Goal: Information Seeking & Learning: Understand process/instructions

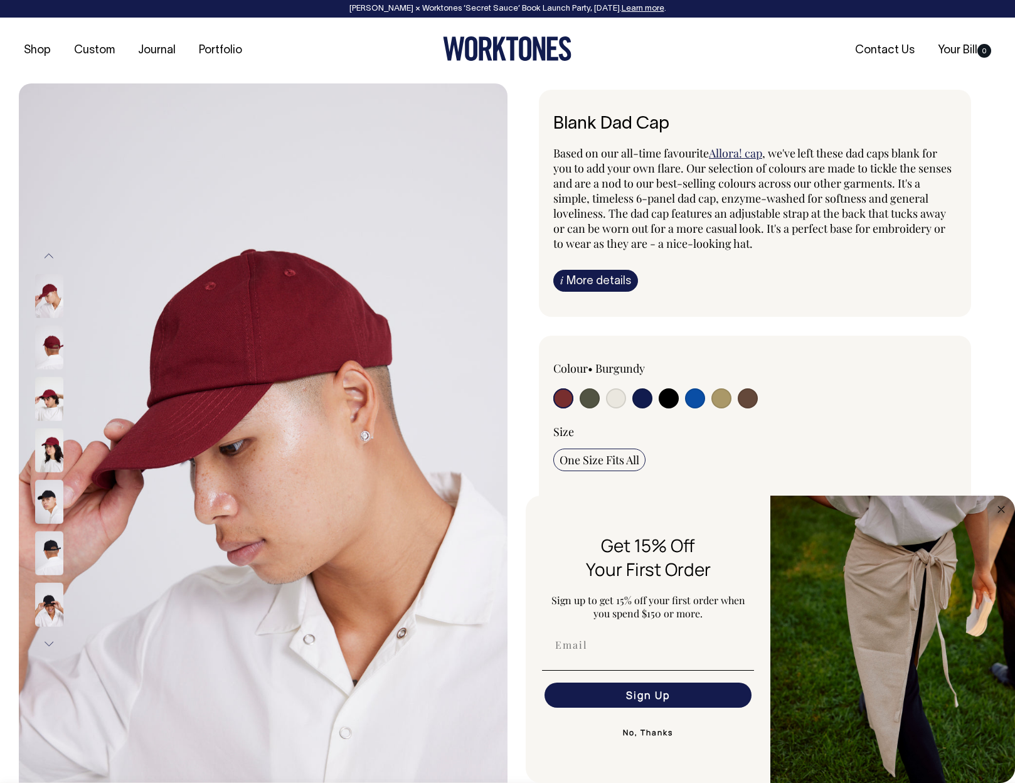
click at [752, 399] on input "radio" at bounding box center [748, 398] width 20 height 20
radio input "true"
select select "Espresso"
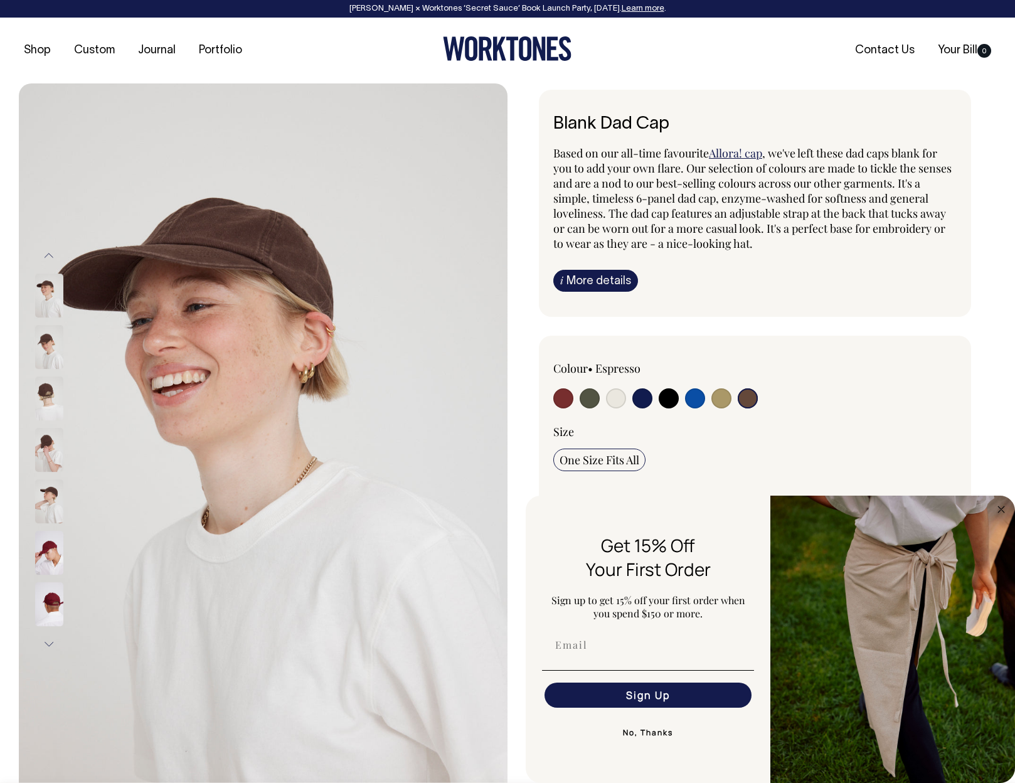
click at [719, 402] on input "radio" at bounding box center [721, 398] width 20 height 20
radio input "true"
select select "Washed Khaki"
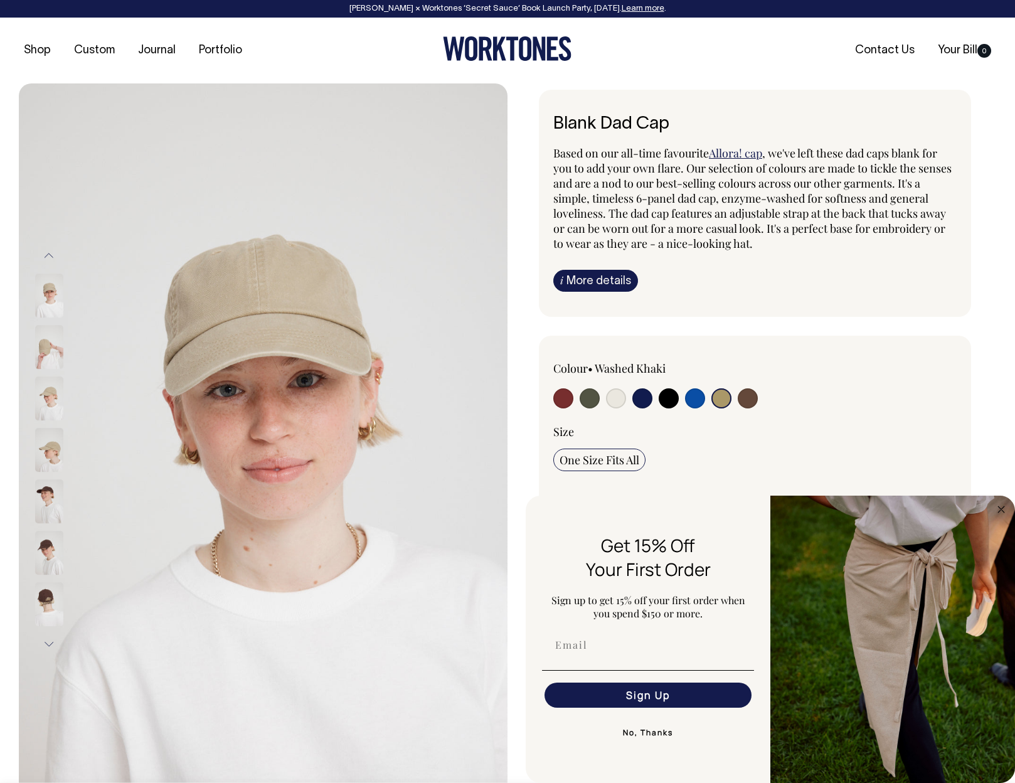
click at [590, 400] on input "radio" at bounding box center [590, 398] width 20 height 20
radio input "true"
select select "Olive"
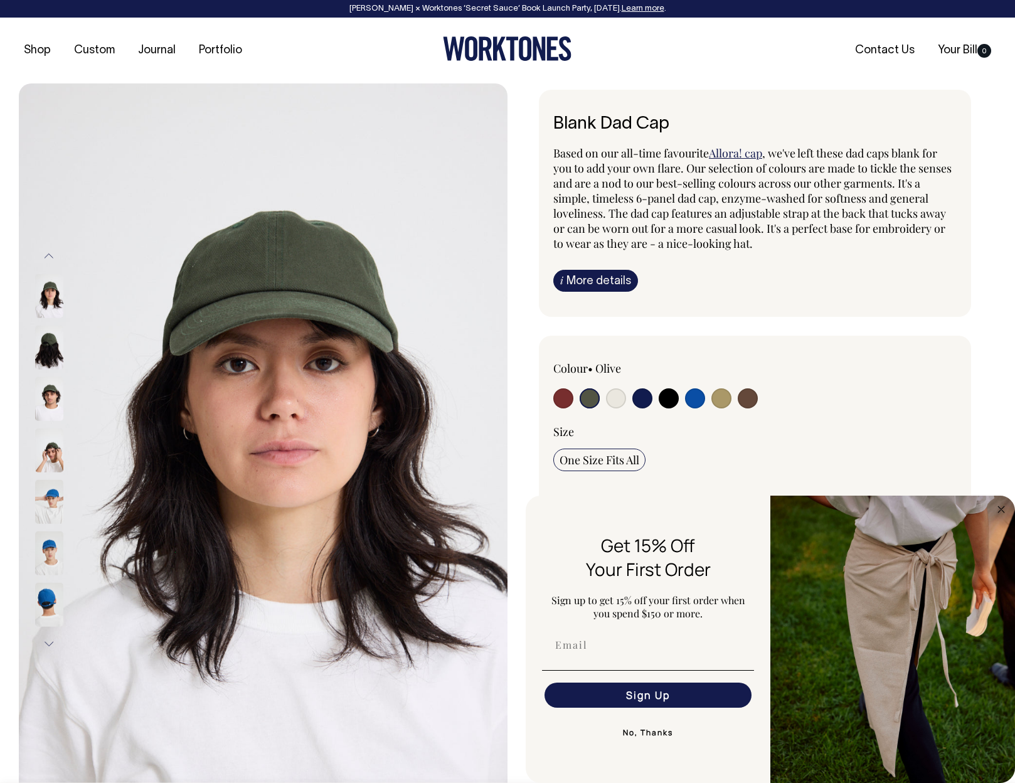
click at [568, 402] on input "radio" at bounding box center [563, 398] width 20 height 20
radio input "true"
select select "Burgundy"
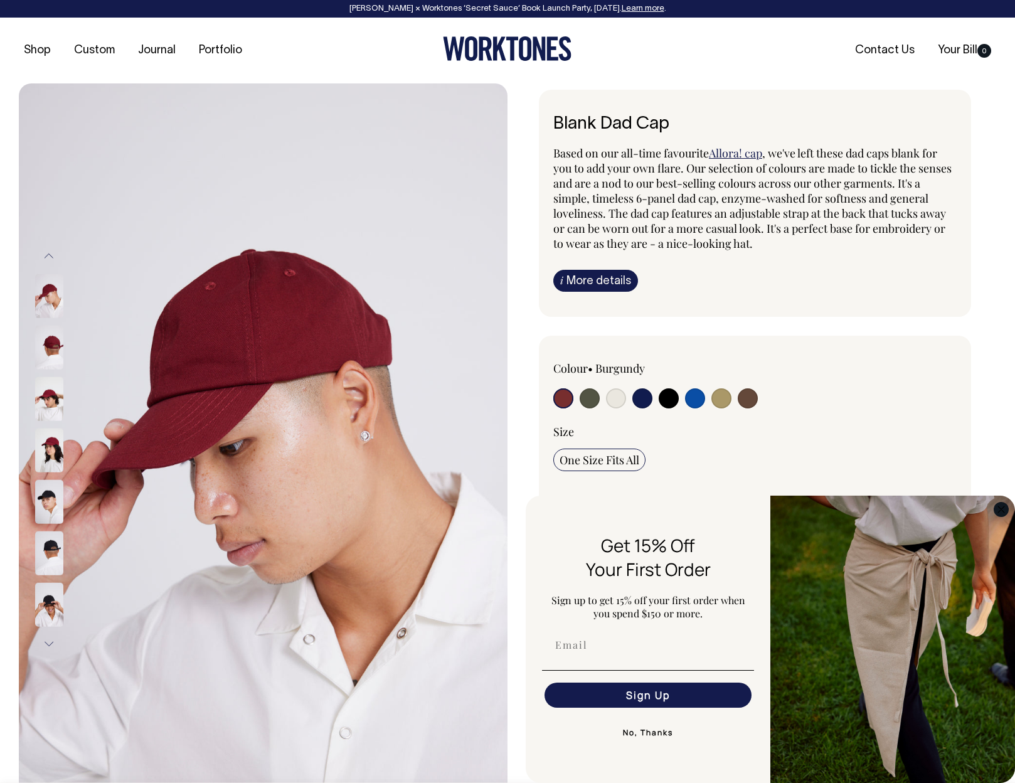
click at [998, 511] on circle "Close dialog" at bounding box center [1001, 509] width 14 height 14
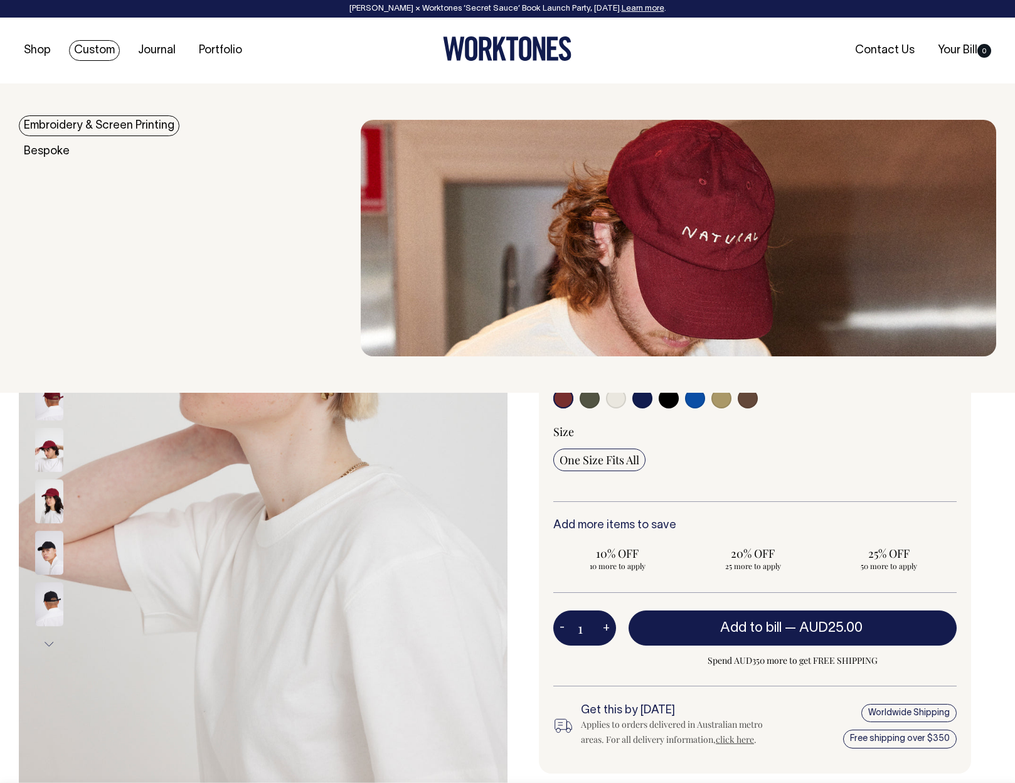
click at [132, 127] on link "Embroidery & Screen Printing" at bounding box center [99, 125] width 161 height 21
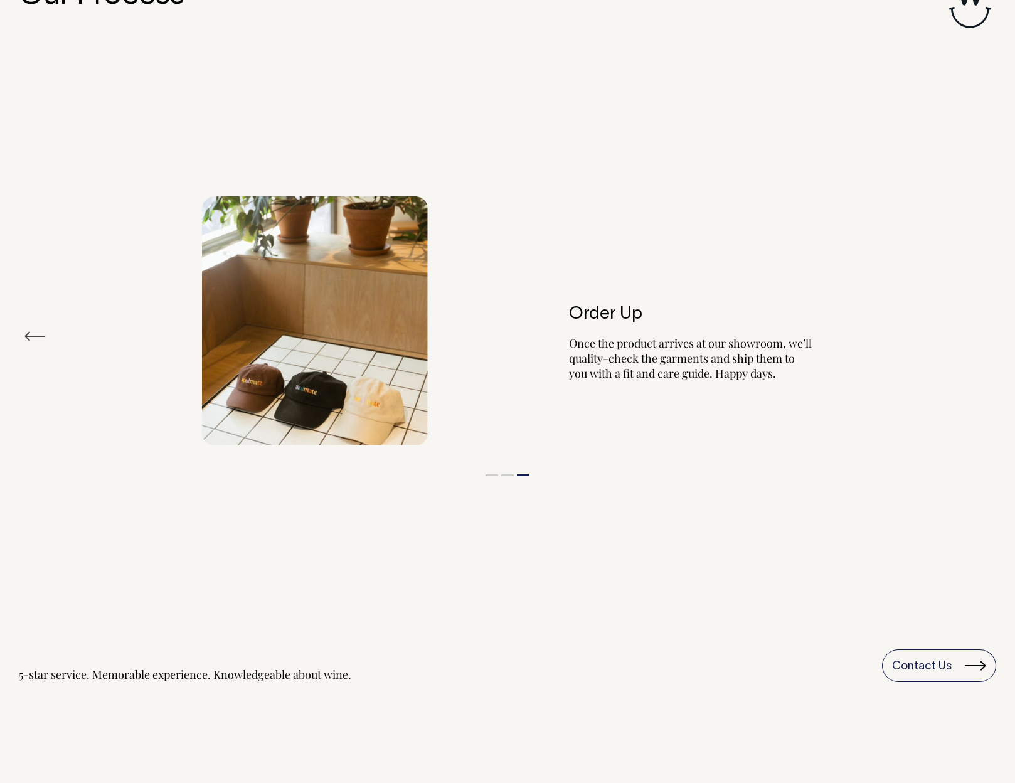
scroll to position [1326, 0]
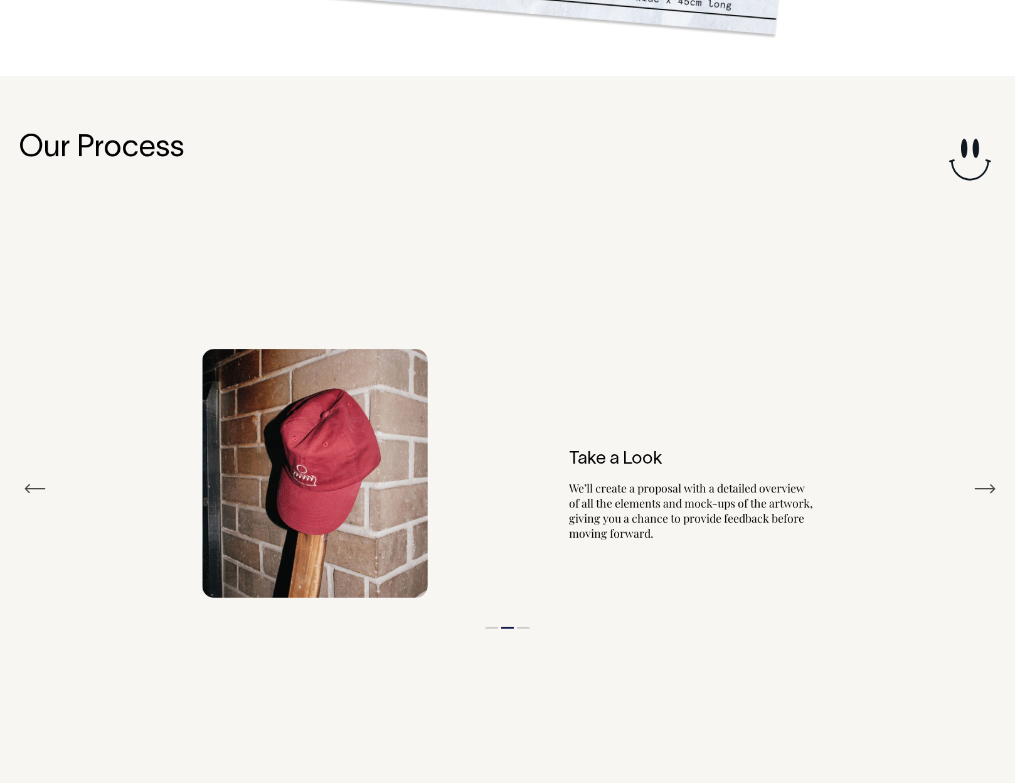
click at [794, 362] on div "Take a Look We’ll create a proposal with a detailed overview of all the element…" at bounding box center [507, 474] width 627 height 250
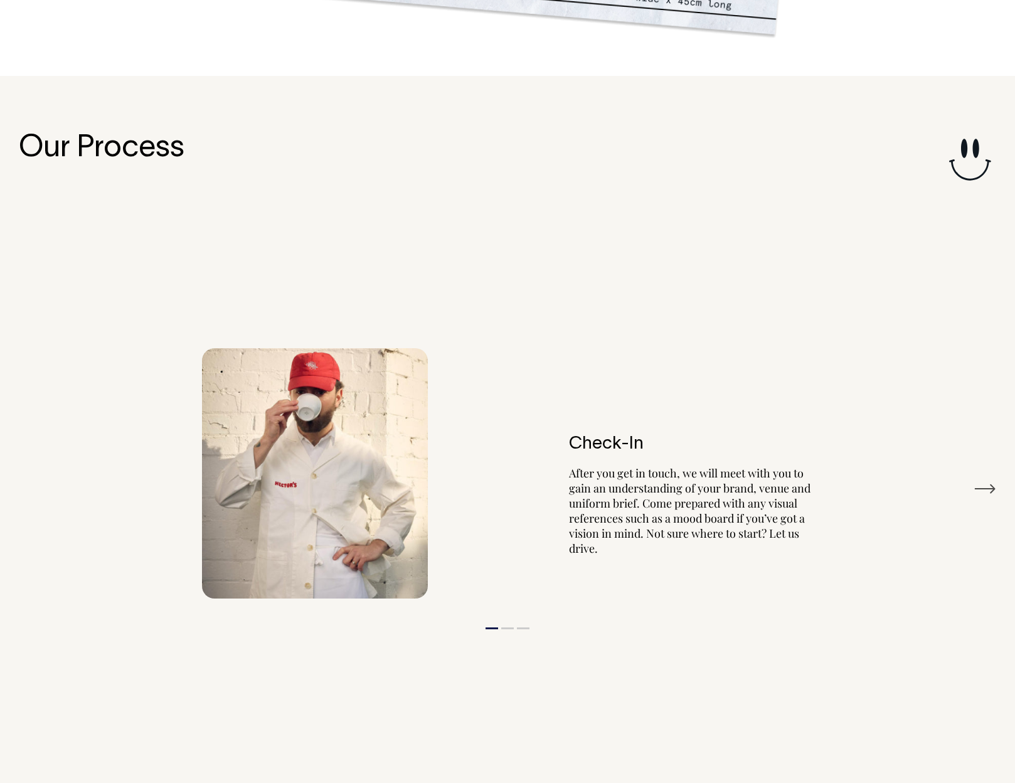
scroll to position [1333, 0]
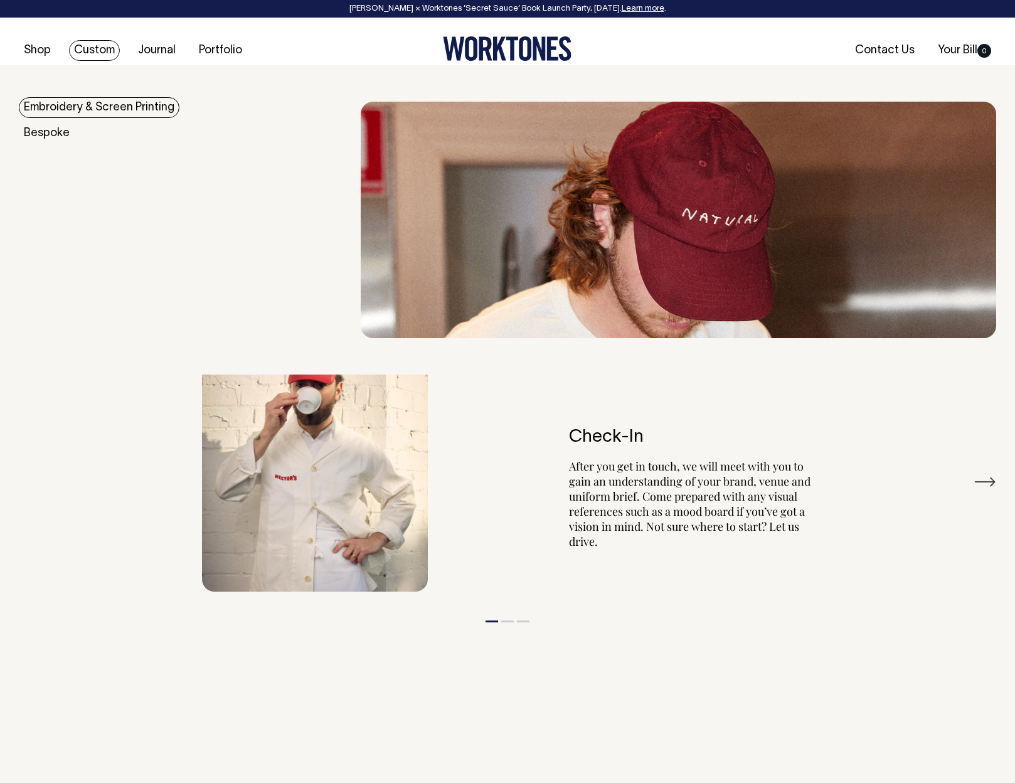
click at [88, 103] on link "Embroidery & Screen Printing" at bounding box center [99, 107] width 161 height 21
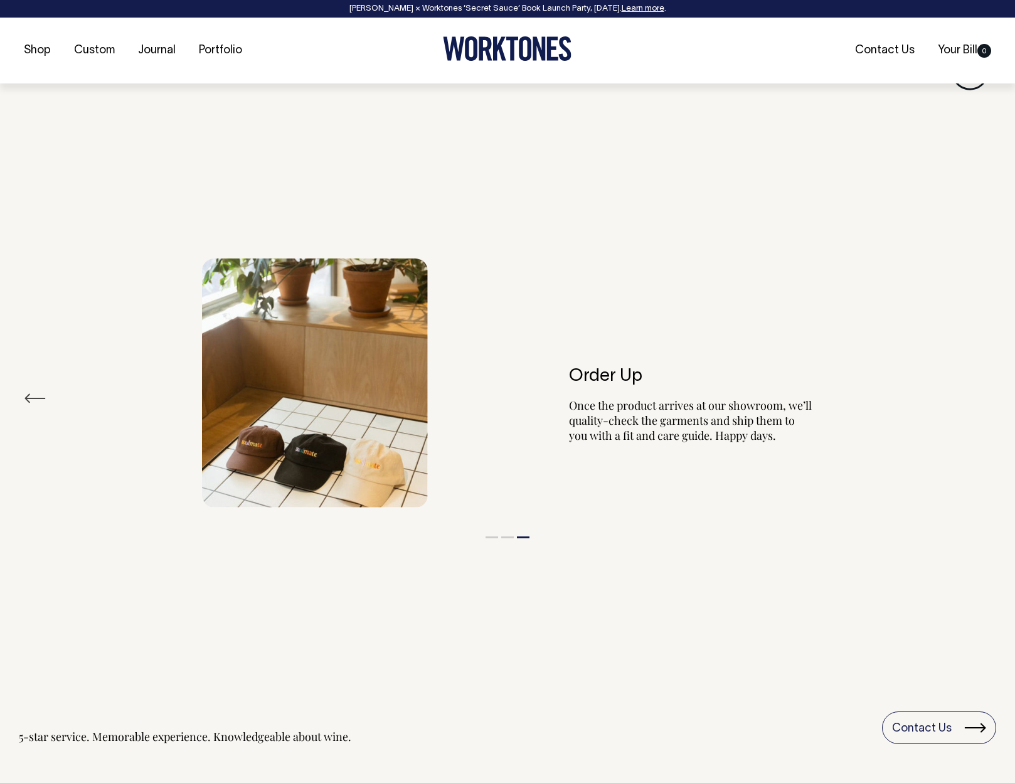
scroll to position [1417, 0]
click at [40, 399] on button "Previous" at bounding box center [35, 397] width 23 height 19
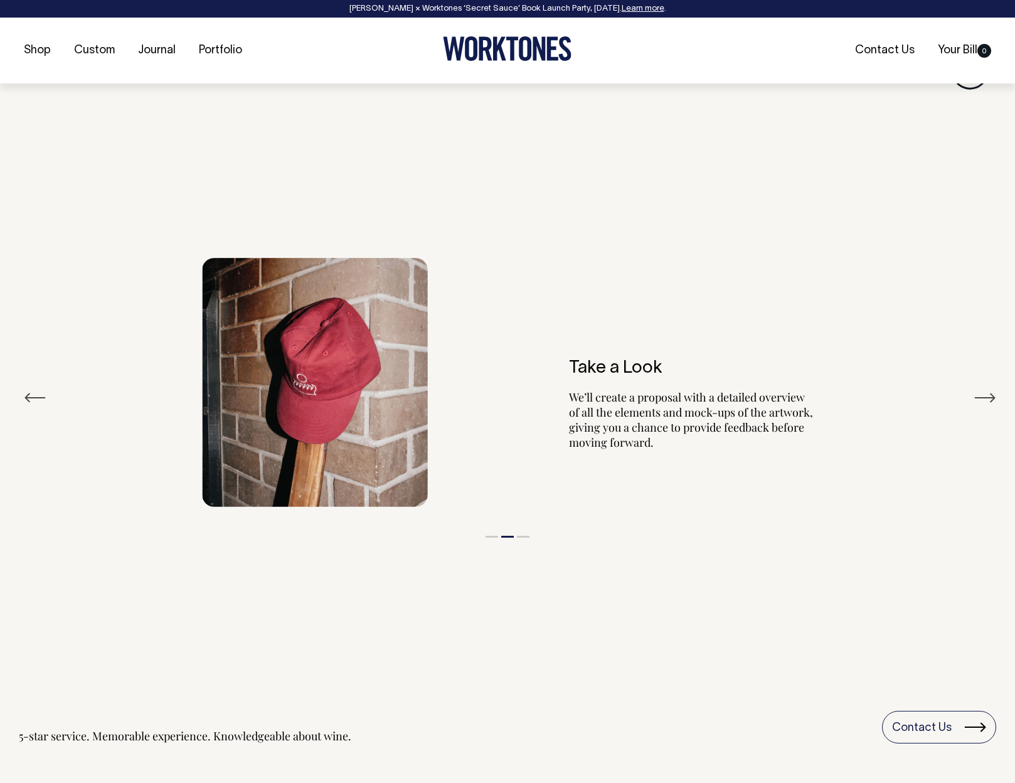
click at [40, 399] on button "Previous" at bounding box center [35, 397] width 23 height 19
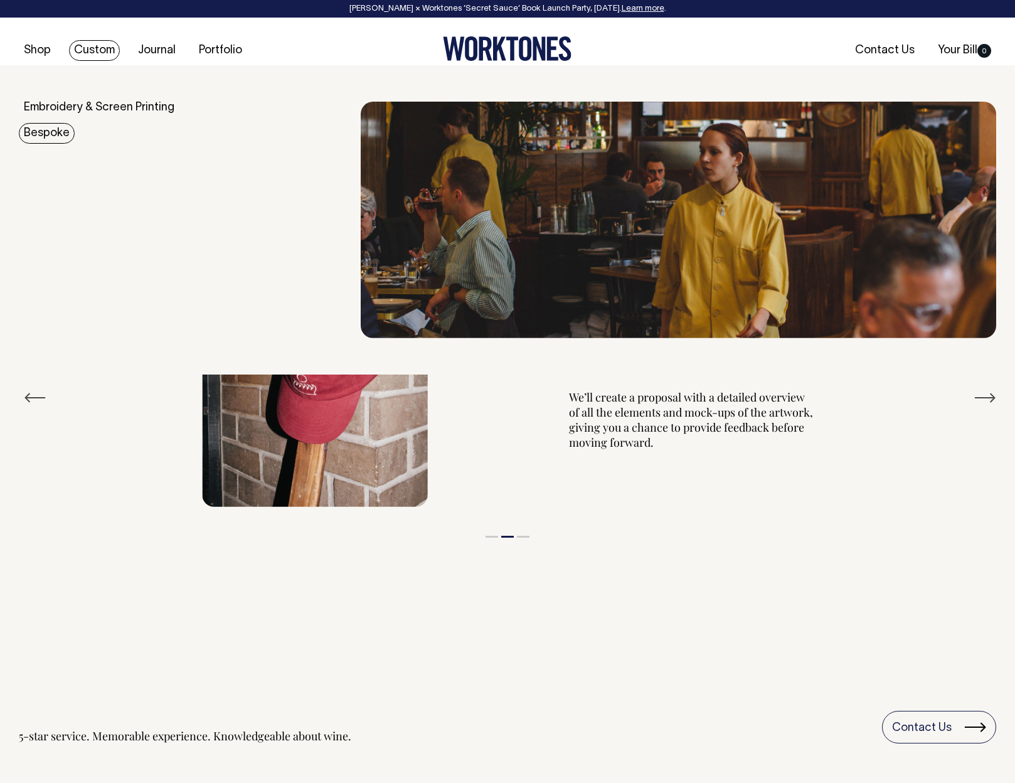
click at [54, 131] on link "Bespoke" at bounding box center [47, 133] width 56 height 21
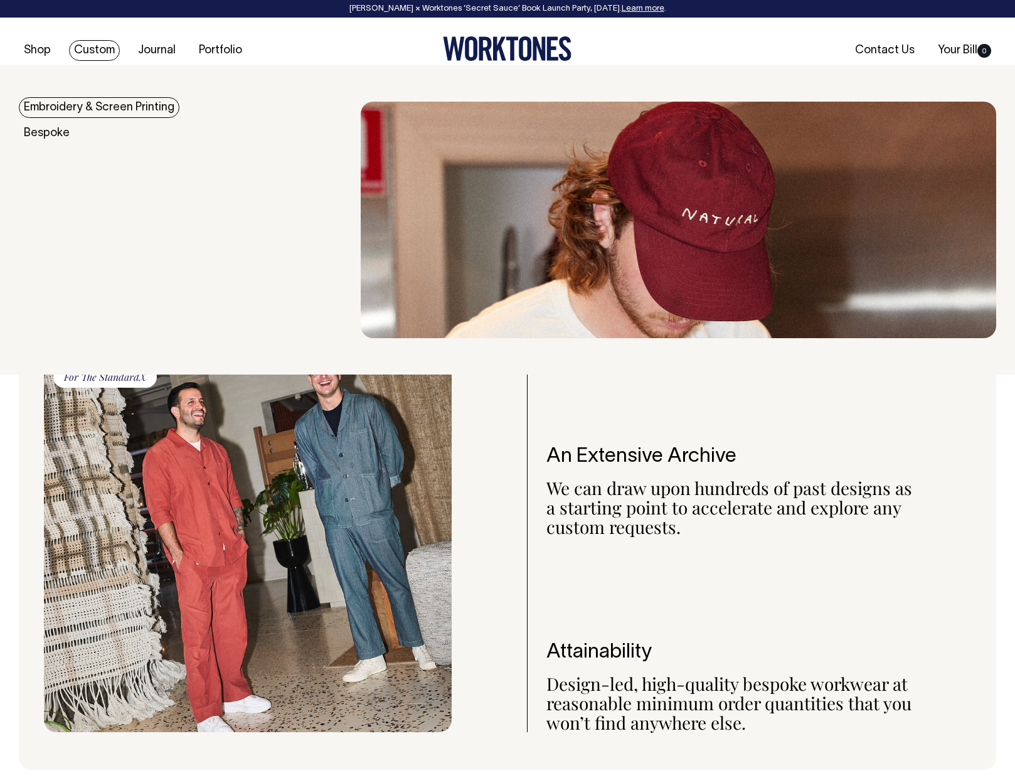
scroll to position [897, 0]
click at [104, 107] on link "Embroidery & Screen Printing" at bounding box center [99, 107] width 161 height 21
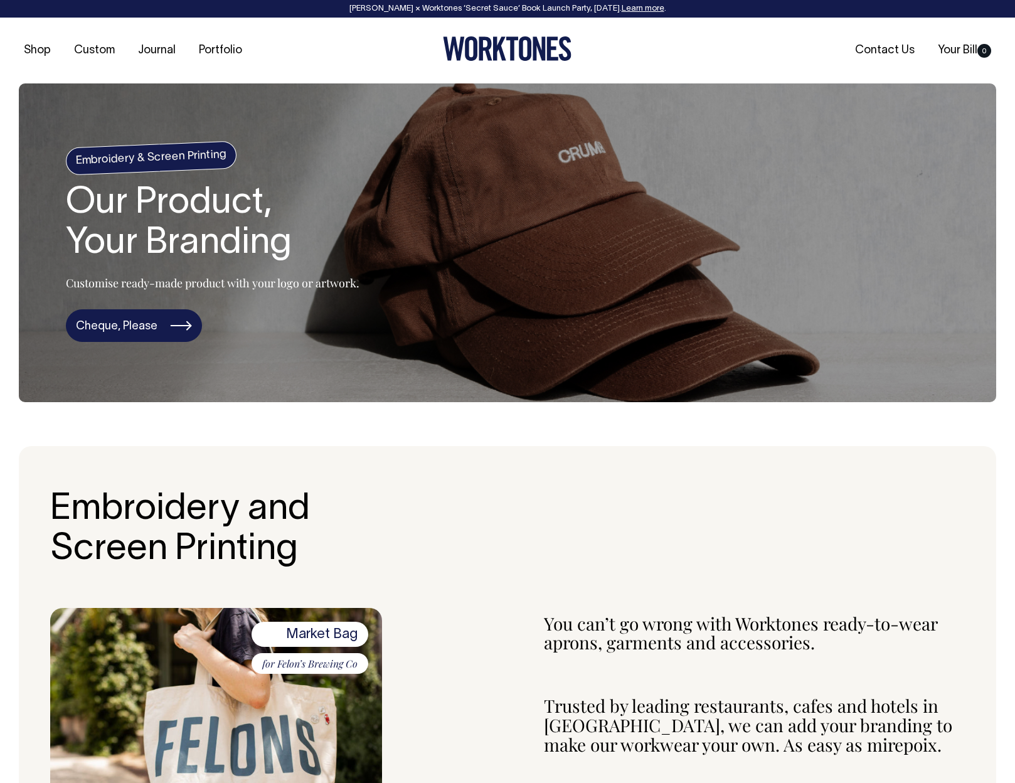
click at [124, 327] on link "Cheque, Please" at bounding box center [134, 325] width 136 height 33
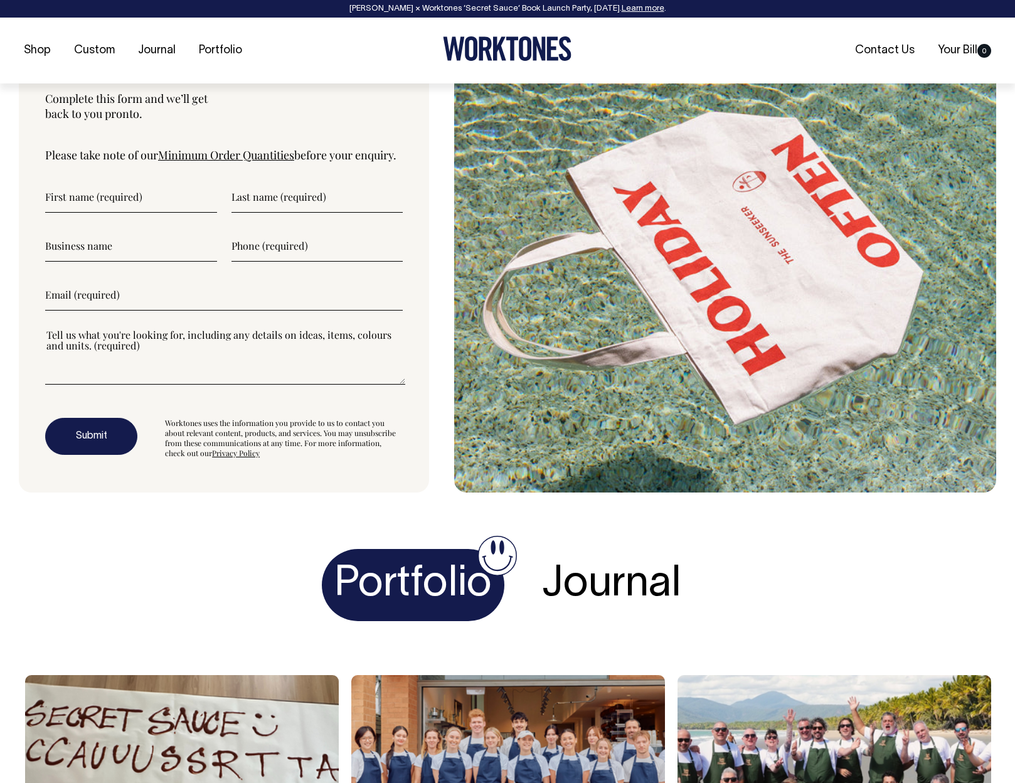
scroll to position [3545, 0]
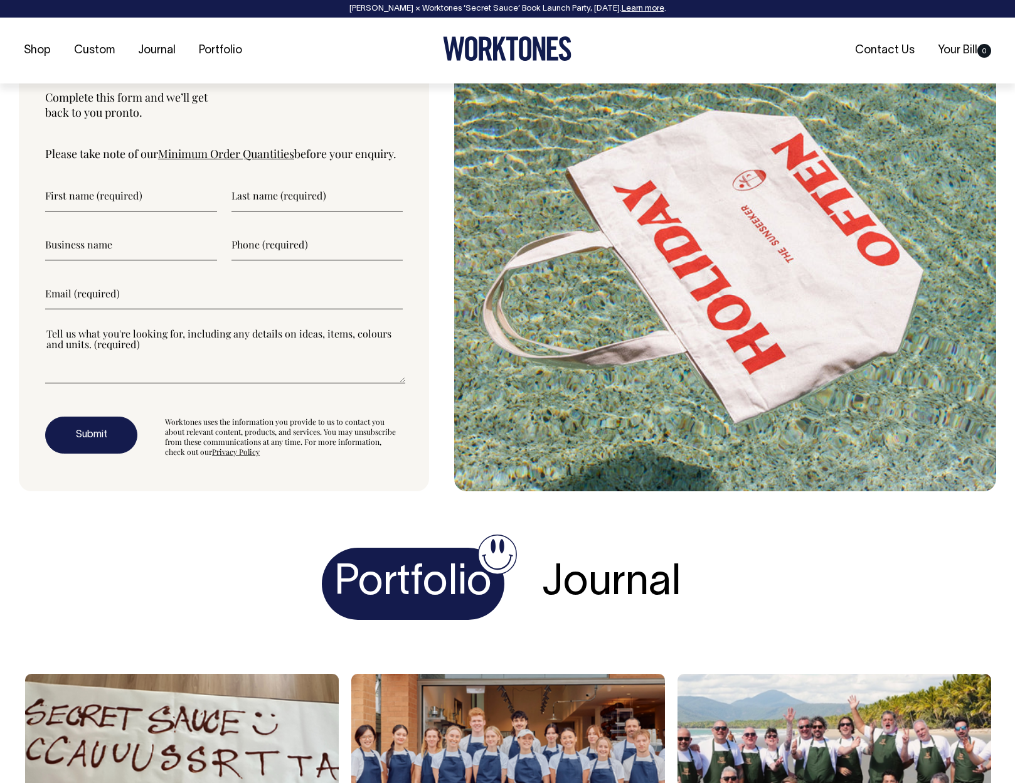
click at [95, 211] on input"] "text" at bounding box center [131, 195] width 172 height 31
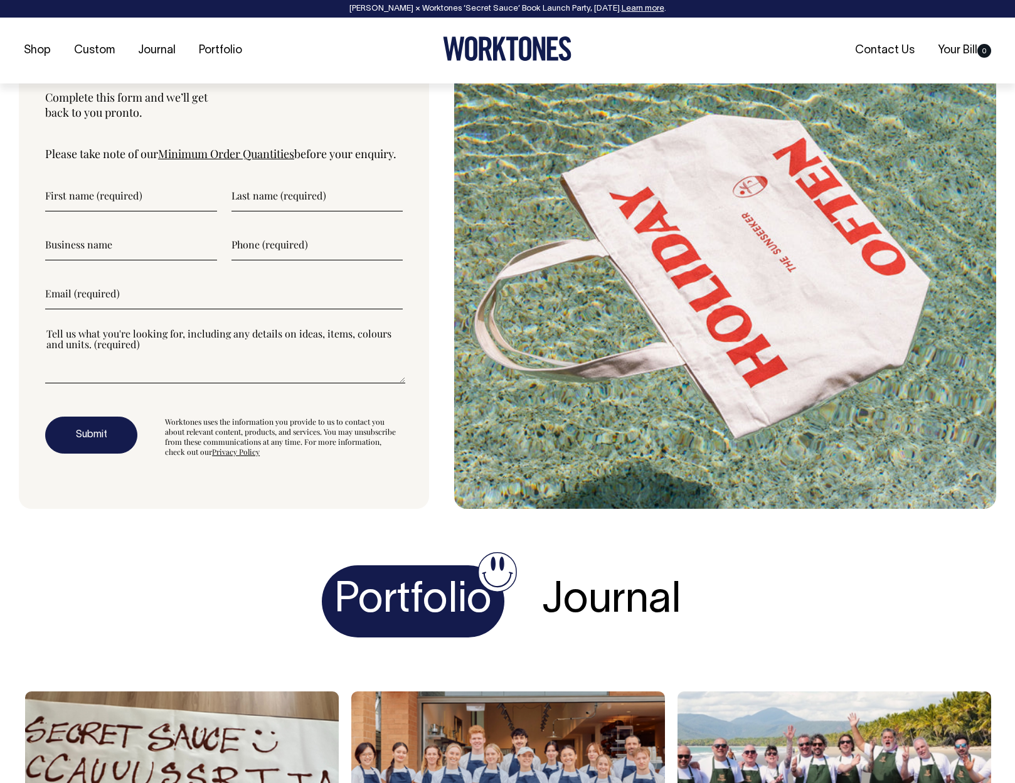
click at [232, 156] on link "Minimum Order Quantities" at bounding box center [226, 153] width 136 height 15
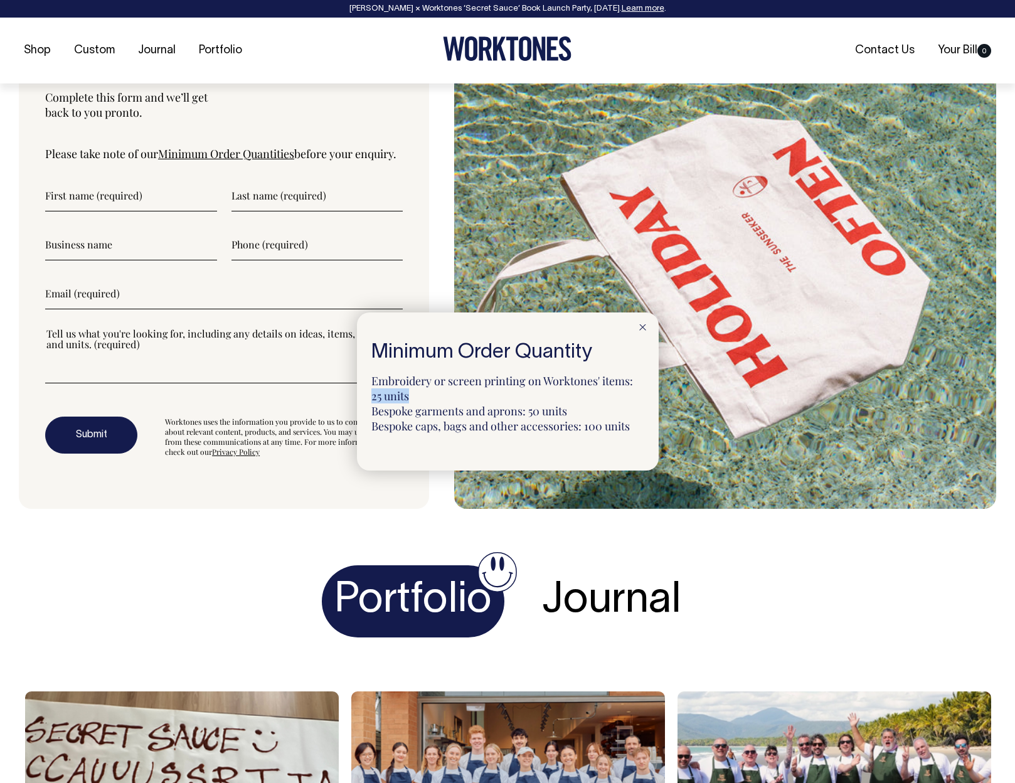
drag, startPoint x: 409, startPoint y: 394, endPoint x: 368, endPoint y: 391, distance: 41.5
click at [368, 391] on div "Minimum Order Quantity Embroidery or screen printing on Worktones' items: 25 un…" at bounding box center [508, 391] width 302 height 158
copy p "25 units"
click at [427, 503] on div at bounding box center [507, 391] width 1015 height 783
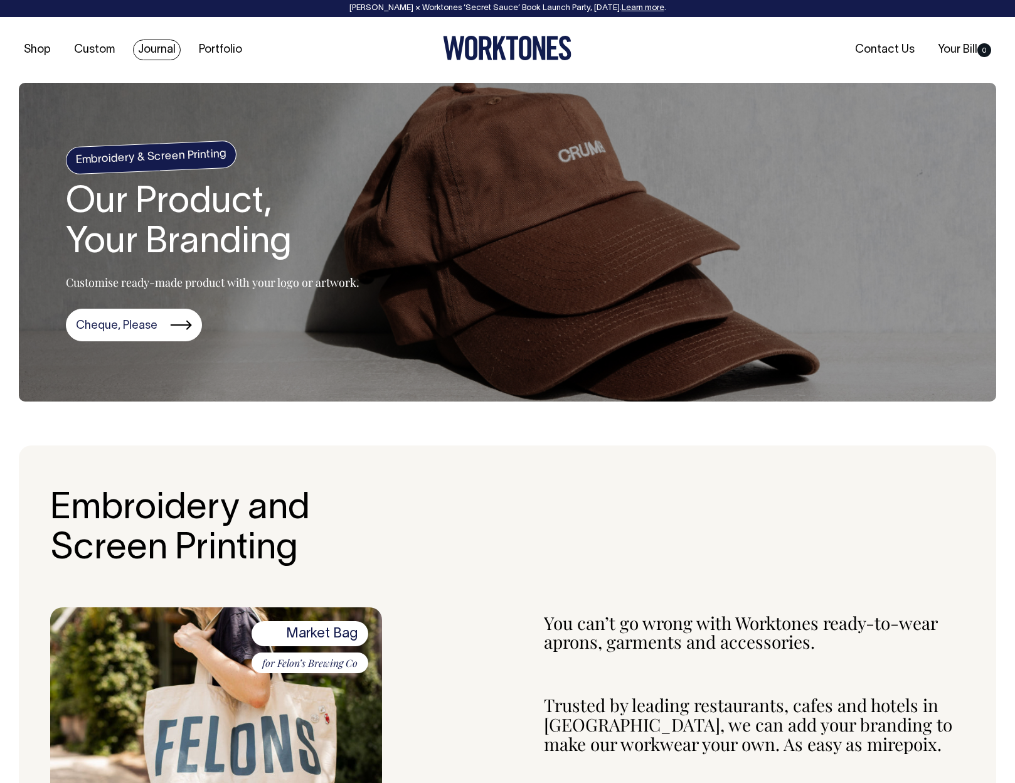
scroll to position [0, 0]
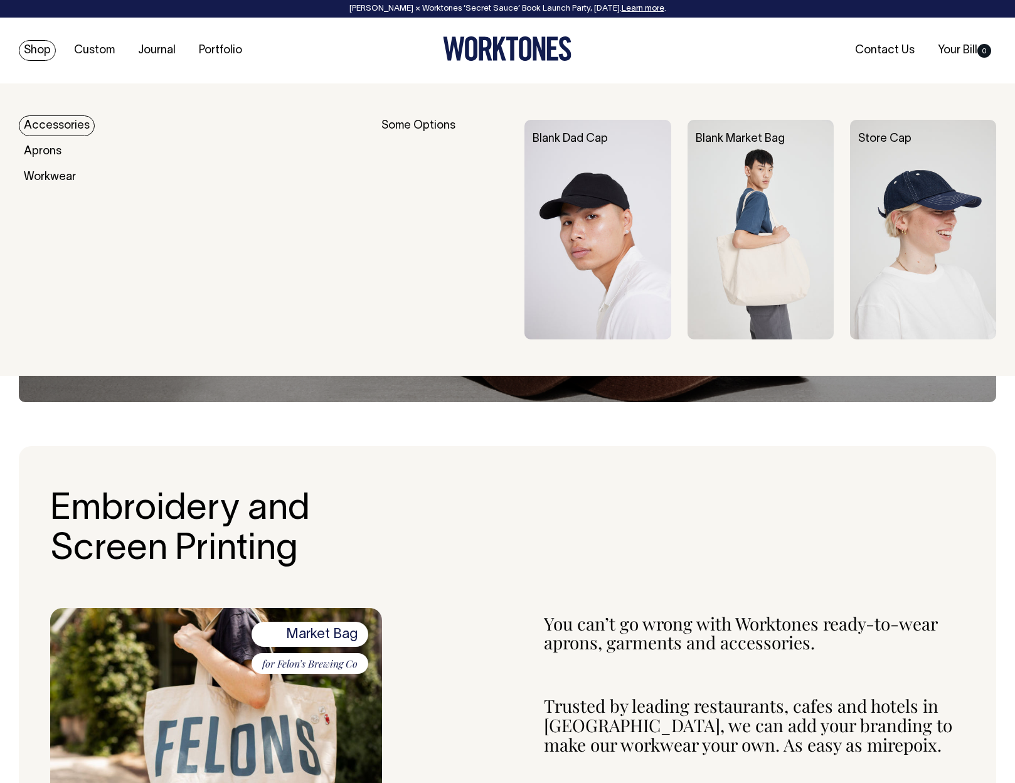
click at [595, 176] on img at bounding box center [597, 230] width 146 height 220
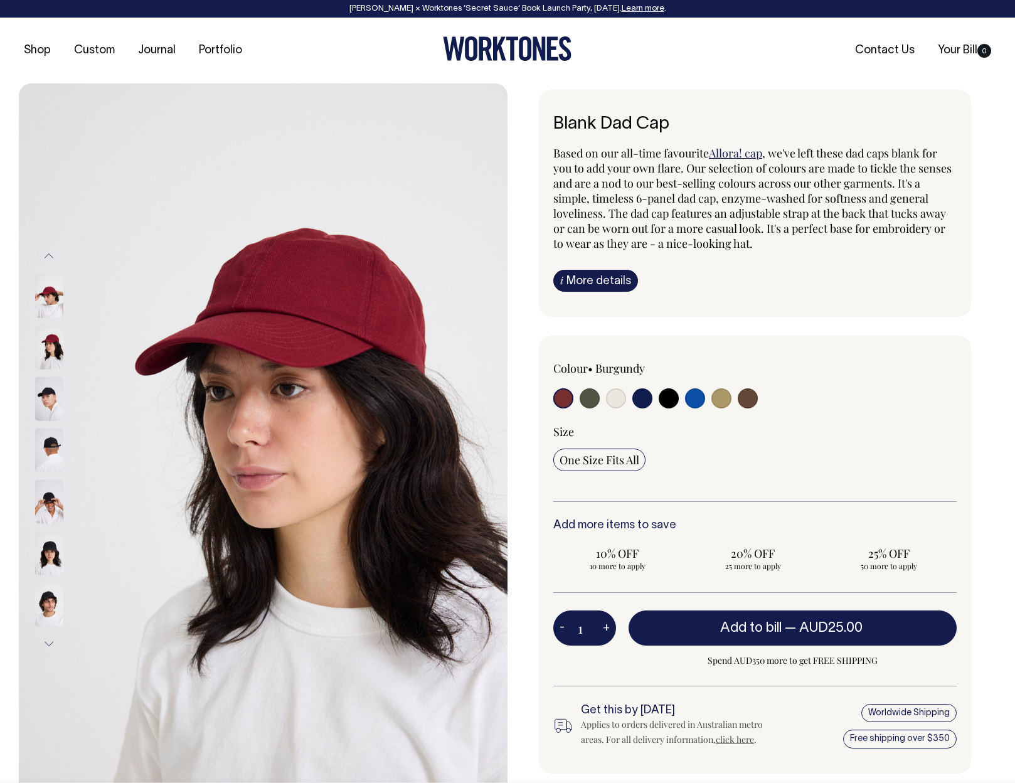
click at [46, 637] on button "Next" at bounding box center [49, 644] width 19 height 28
click at [47, 639] on button "Next" at bounding box center [49, 644] width 19 height 28
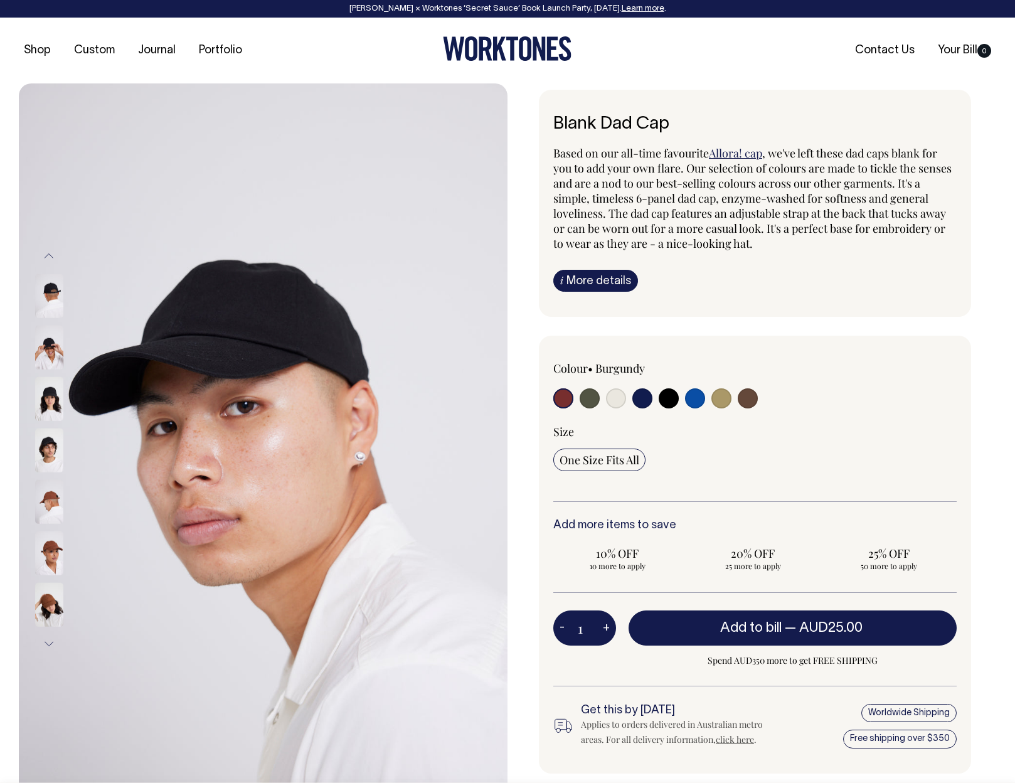
click at [47, 639] on button "Next" at bounding box center [49, 644] width 19 height 28
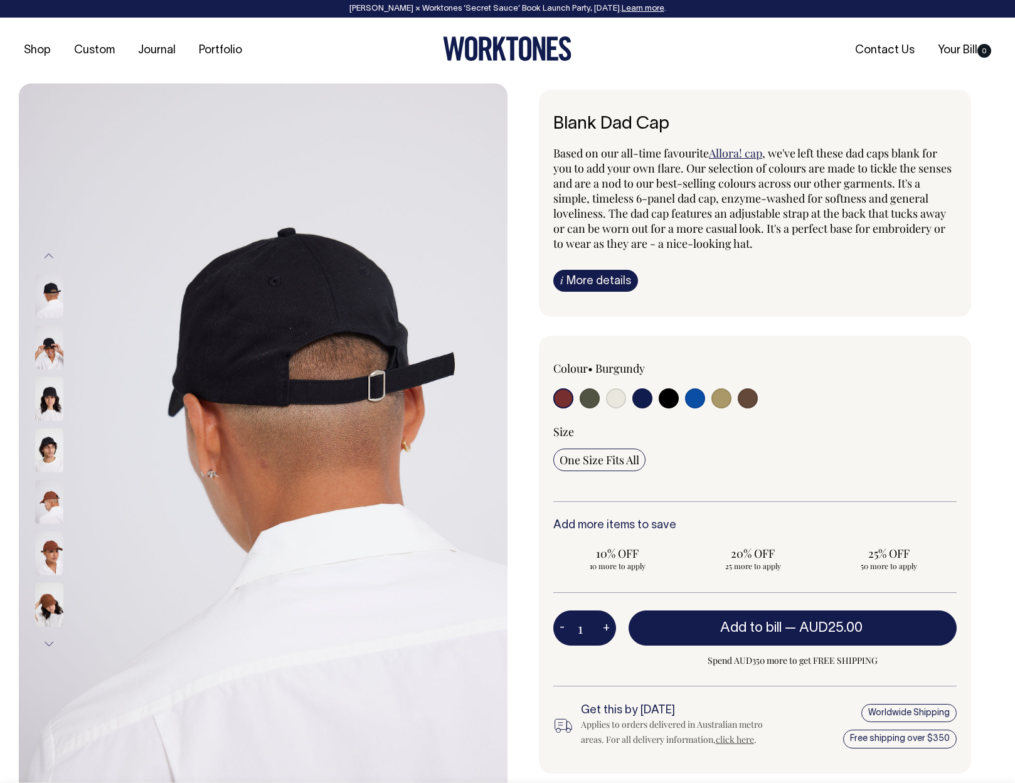
click at [47, 639] on button "Next" at bounding box center [49, 644] width 19 height 28
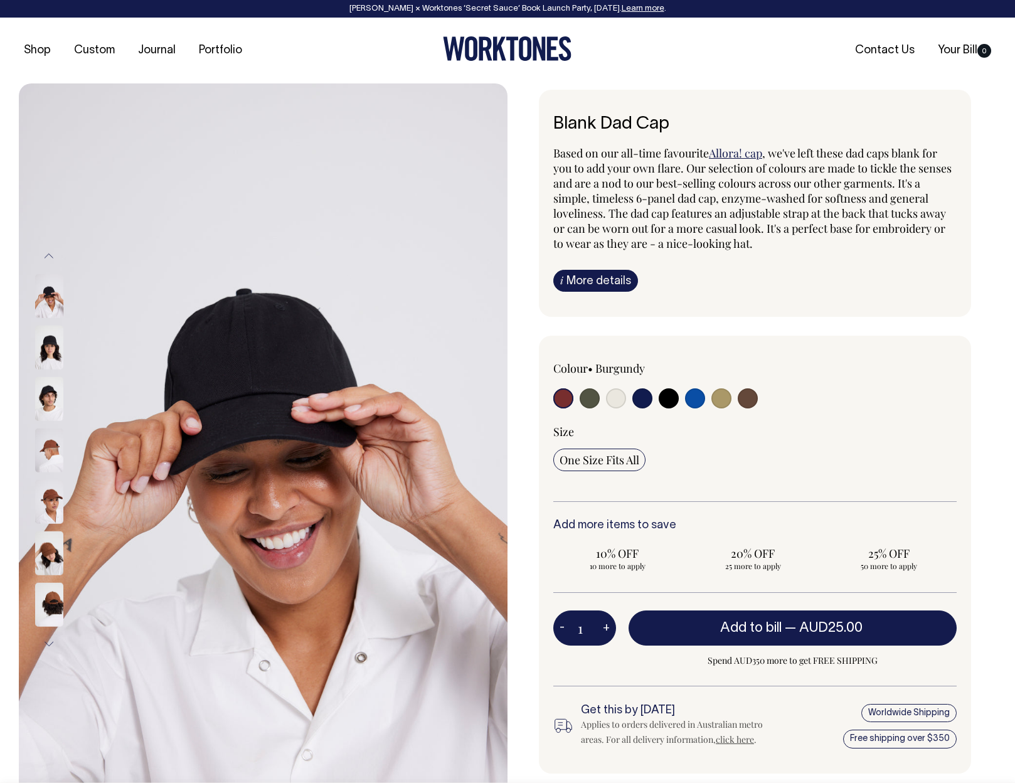
click at [47, 639] on button "Next" at bounding box center [49, 644] width 19 height 28
click at [42, 547] on img at bounding box center [49, 553] width 28 height 44
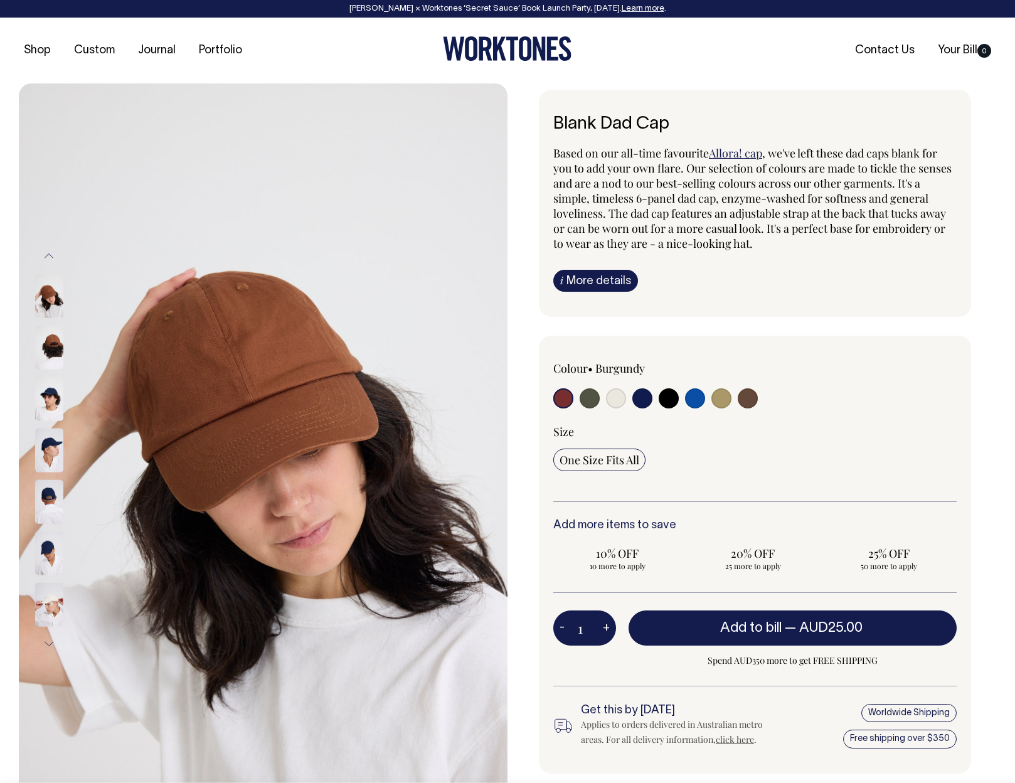
click at [45, 578] on div at bounding box center [66, 552] width 63 height 51
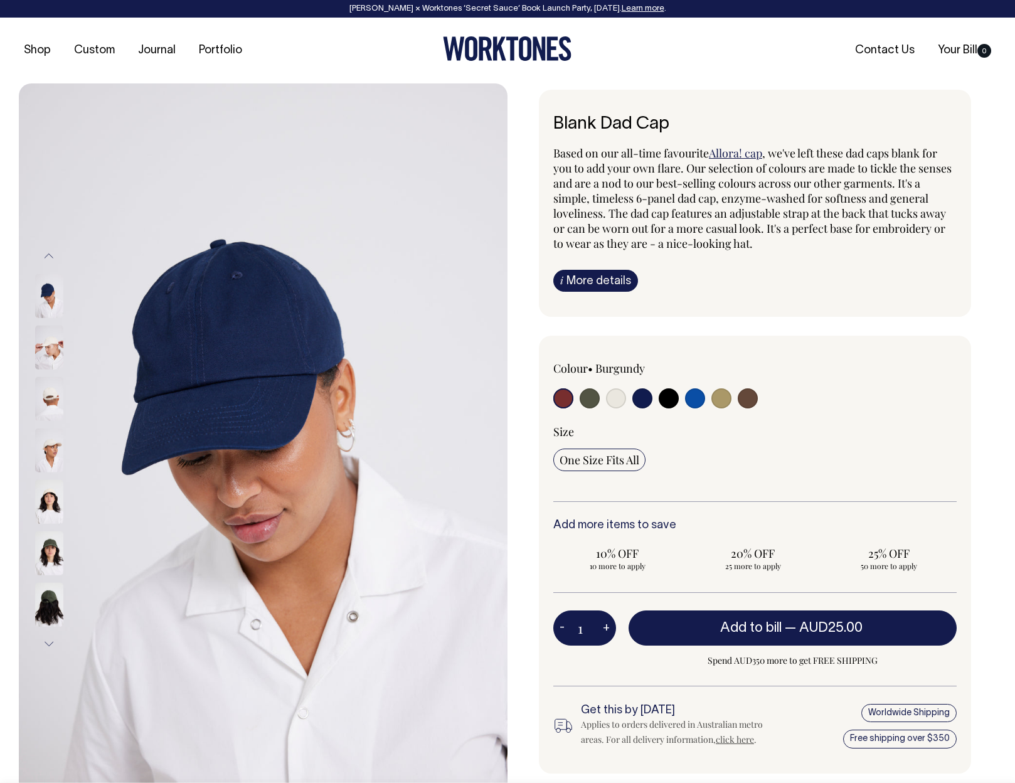
click at [43, 302] on img at bounding box center [49, 296] width 28 height 44
click at [46, 253] on button "Previous" at bounding box center [49, 256] width 19 height 28
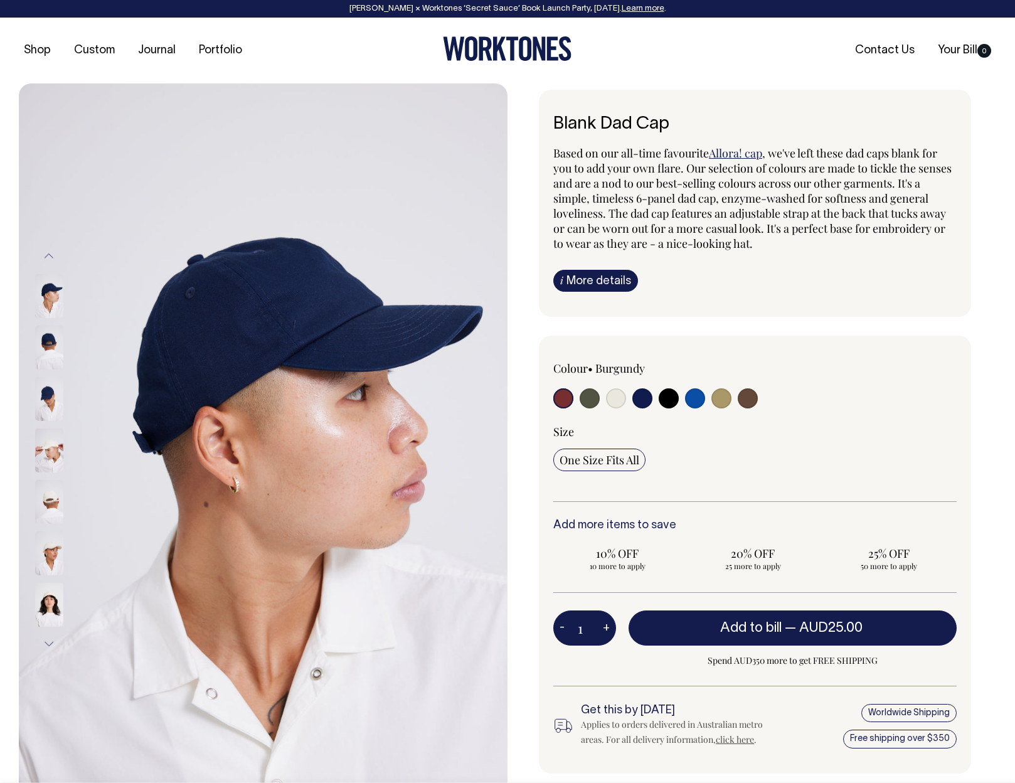
click at [46, 253] on button "Previous" at bounding box center [49, 256] width 19 height 28
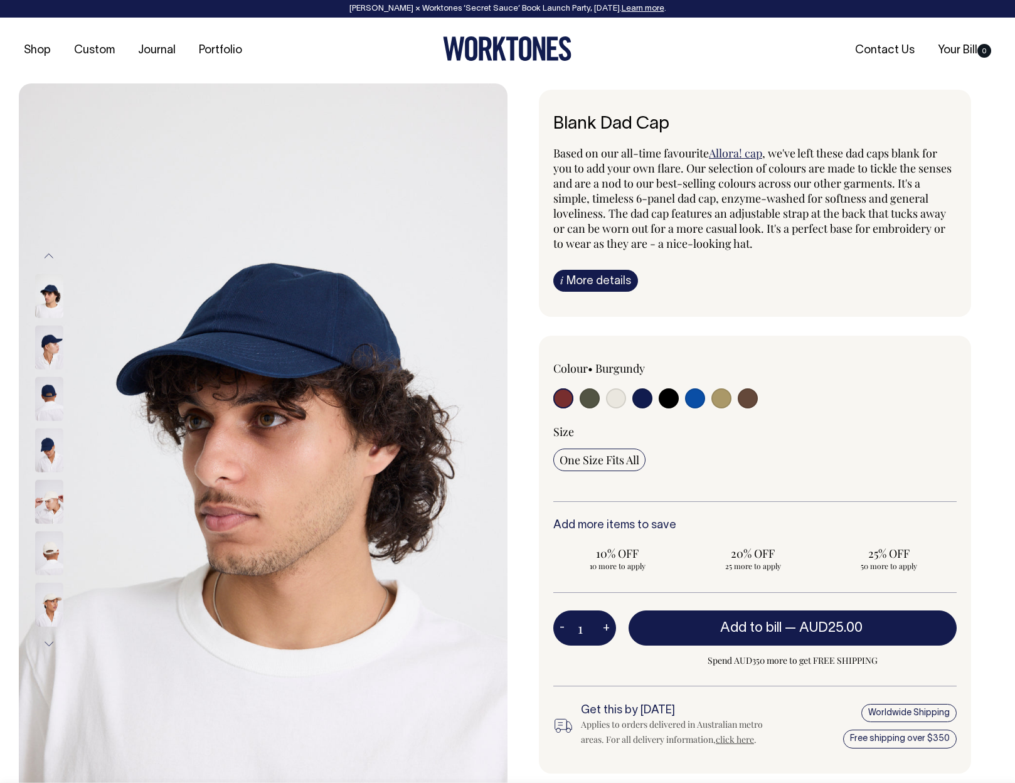
click at [46, 253] on button "Previous" at bounding box center [49, 256] width 19 height 28
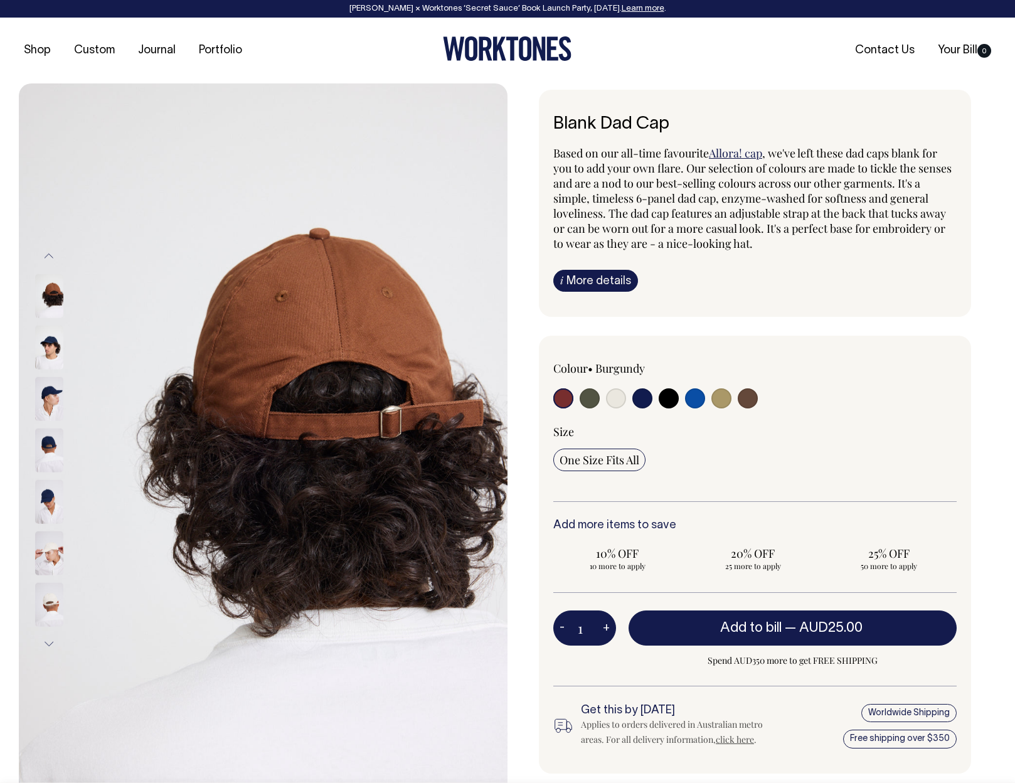
click at [48, 255] on button "Previous" at bounding box center [49, 256] width 19 height 28
